Goal: Task Accomplishment & Management: Manage account settings

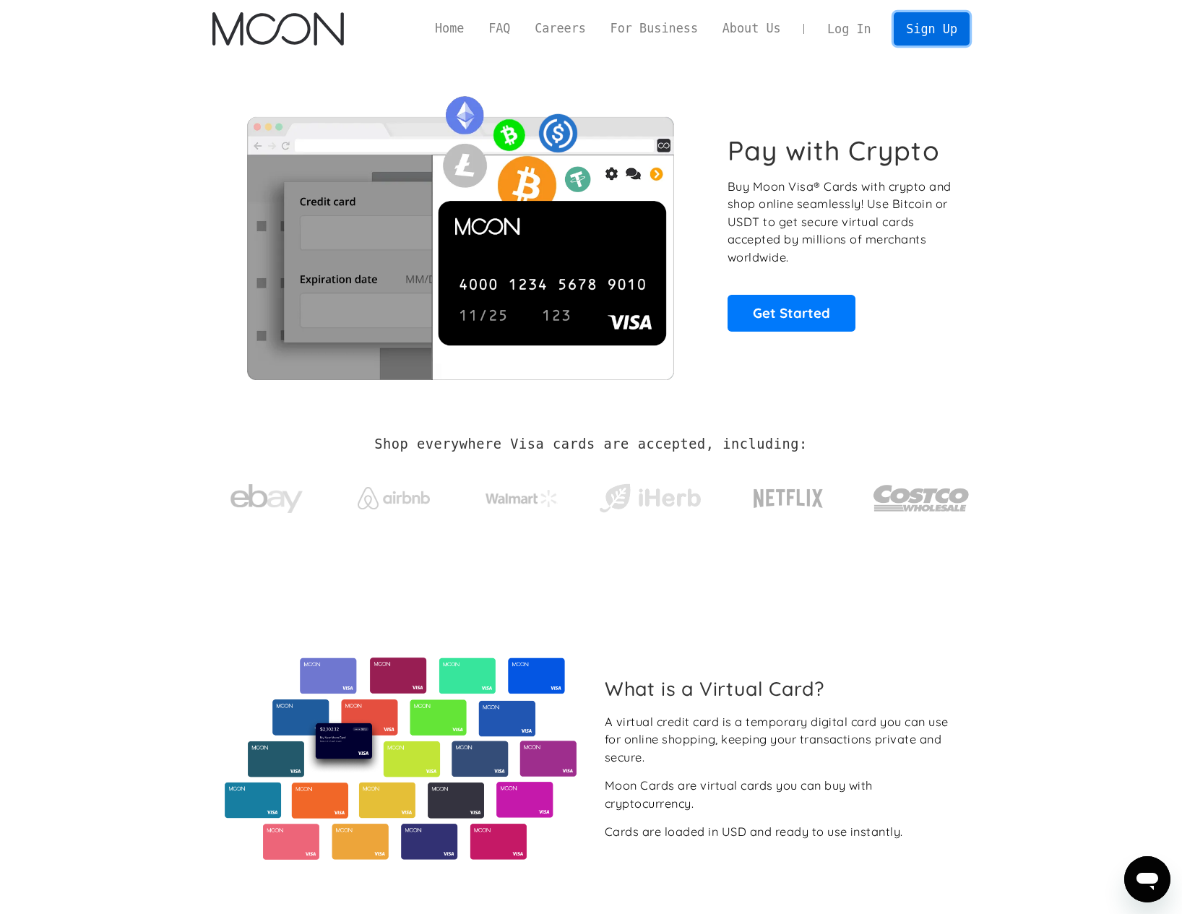
click at [916, 30] on link "Sign Up" at bounding box center [931, 28] width 75 height 33
click at [840, 35] on link "Log In" at bounding box center [849, 29] width 68 height 32
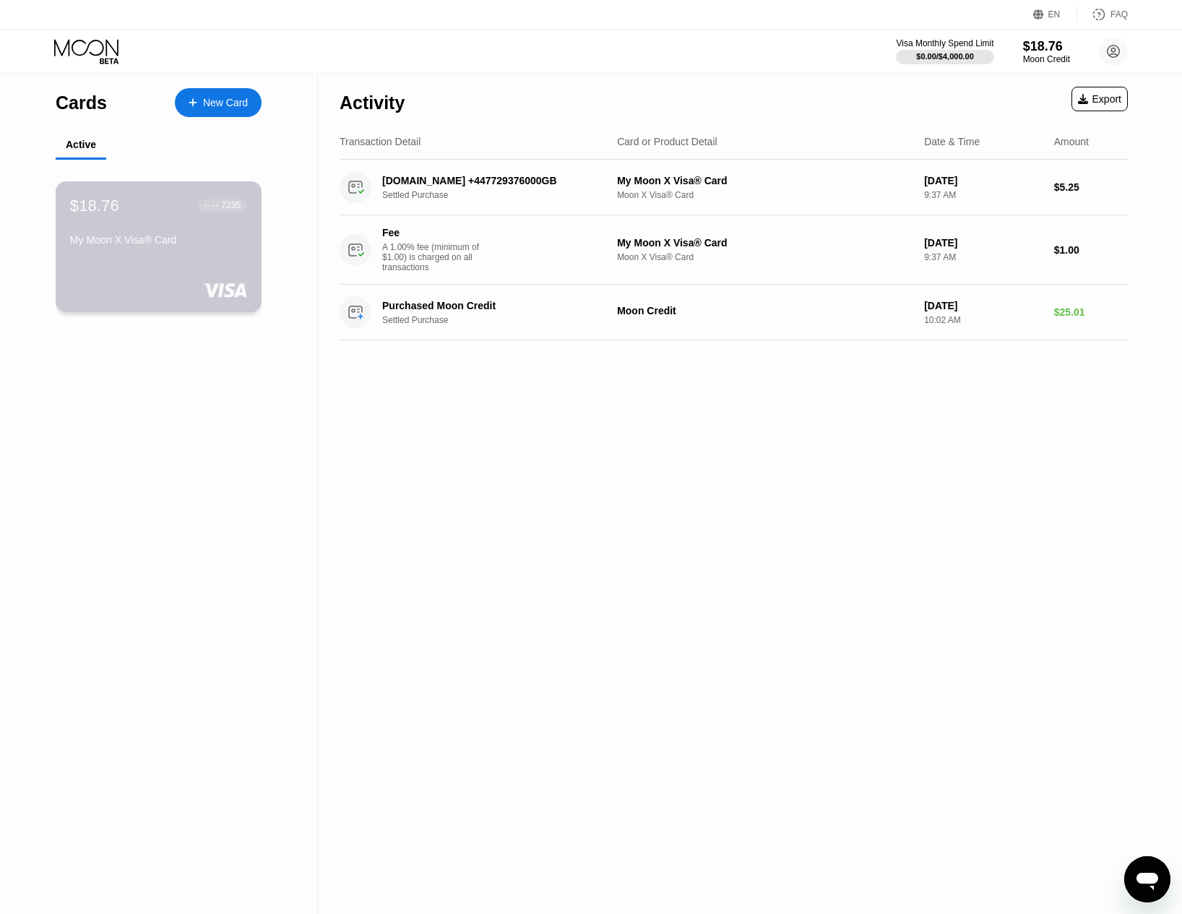
click at [179, 256] on div "$18.76 ● ● ● ● 7235 My Moon X Visa® Card" at bounding box center [159, 246] width 207 height 131
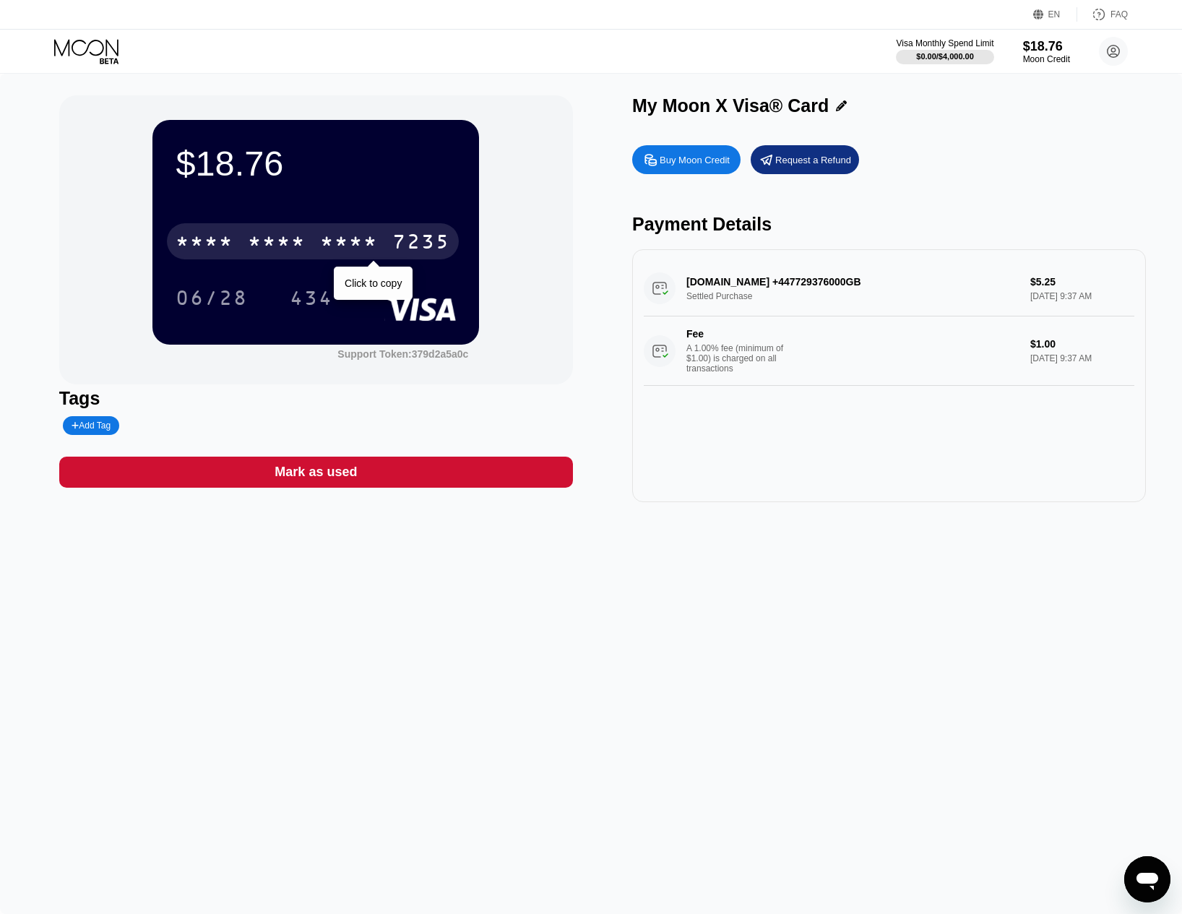
click at [410, 246] on div "7235" at bounding box center [421, 243] width 58 height 23
